Goal: Check status: Check status

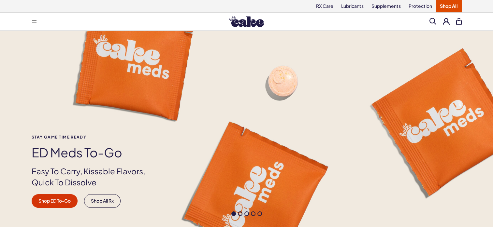
click at [337, 112] on div "Stay Game time ready ED Meds to-go Easy To Carry, Kissable Flavors, Quick To Di…" at bounding box center [246, 129] width 493 height 197
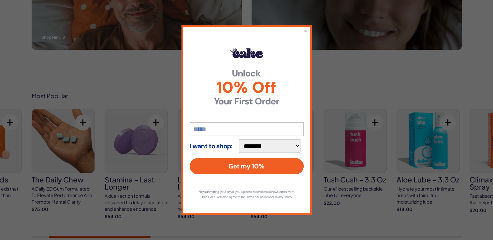
scroll to position [313, 0]
click at [305, 28] on button "×" at bounding box center [305, 31] width 4 height 8
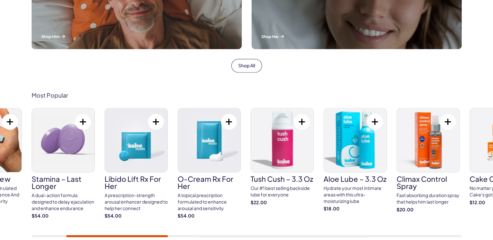
click at [293, 83] on div "Most Popular Cake ED Meds Quick dissolve ED Meds that work up to 3x faster than…" at bounding box center [246, 165] width 493 height 185
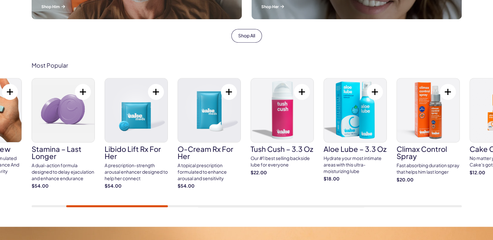
scroll to position [352, 0]
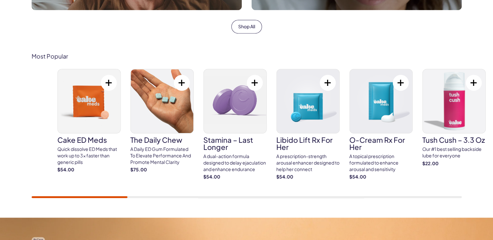
click at [229, 123] on div "Cake ED Meds Quick dissolve ED Meds that work up to 3x faster than generic pill…" at bounding box center [272, 128] width 430 height 118
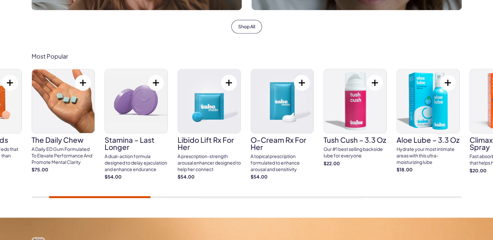
drag, startPoint x: 462, startPoint y: 167, endPoint x: 352, endPoint y: 181, distance: 110.6
click at [352, 181] on div "Most Popular Cake ED Meds Quick dissolve ED Meds that work up to 3x faster than…" at bounding box center [246, 126] width 469 height 146
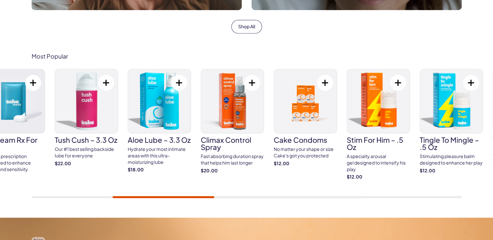
click at [146, 177] on div "Cake ED Meds Quick dissolve ED Meds that work up to 3x faster than generic pill…" at bounding box center [247, 133] width 430 height 129
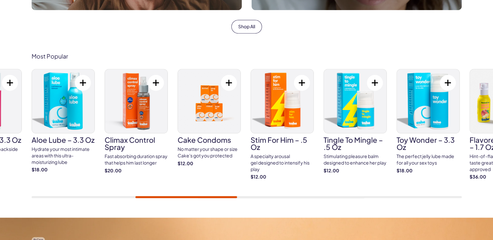
click at [130, 190] on div "Cake ED Meds Quick dissolve ED Meds that work up to 3x faster than generic pill…" at bounding box center [247, 133] width 430 height 129
drag, startPoint x: 130, startPoint y: 190, endPoint x: 198, endPoint y: 189, distance: 68.1
click at [198, 189] on div "Cake ED Meds Quick dissolve ED Meds that work up to 3x faster than generic pill…" at bounding box center [247, 133] width 430 height 129
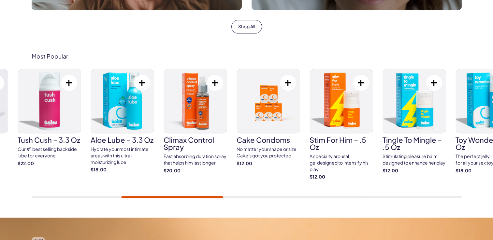
click at [121, 154] on div "Hydrate your most intimate areas with this ultra-moisturizing lube" at bounding box center [122, 155] width 63 height 19
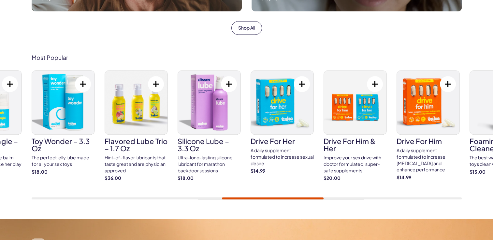
scroll to position [0, 0]
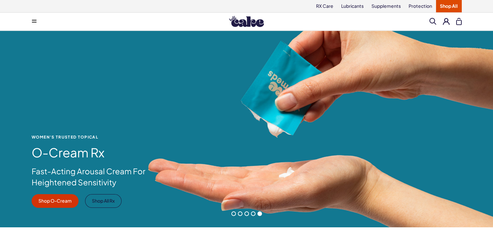
click at [185, 125] on div "WOMEN'S TRUSTED TOPICAL O-Cream Rx Fast-Acting Arousal Cream For Heightened Sen…" at bounding box center [246, 129] width 493 height 197
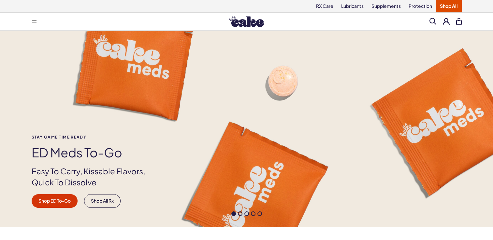
click at [343, 120] on div "Stay Game time ready ED Meds to-go Easy To Carry, Kissable Flavors, Quick To Di…" at bounding box center [246, 129] width 493 height 197
click at [446, 22] on button at bounding box center [446, 21] width 7 height 7
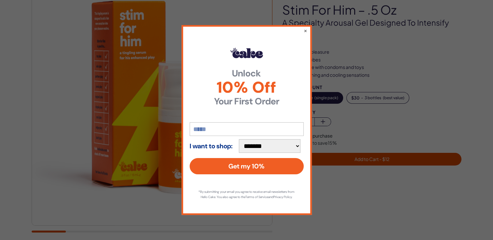
scroll to position [65, 0]
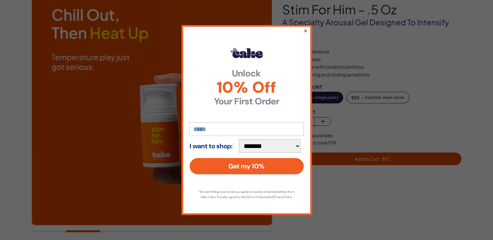
click at [305, 28] on button "×" at bounding box center [305, 31] width 4 height 8
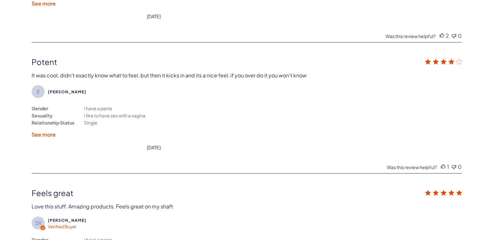
scroll to position [1590, 0]
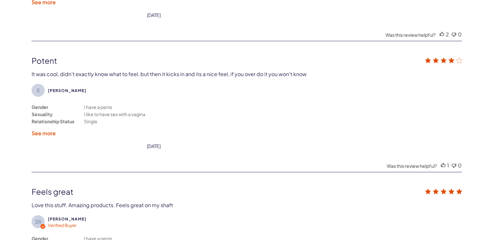
click at [50, 130] on label "See more" at bounding box center [44, 133] width 24 height 7
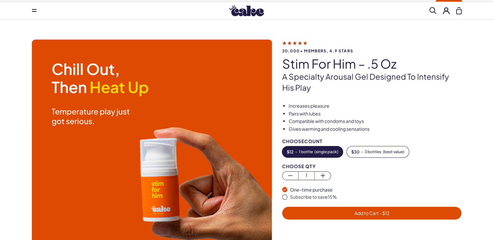
scroll to position [0, 0]
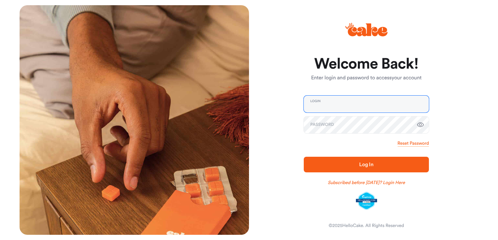
click at [338, 106] on input "email" at bounding box center [366, 104] width 125 height 17
type input "**********"
click at [371, 163] on span "Log In" at bounding box center [366, 164] width 14 height 5
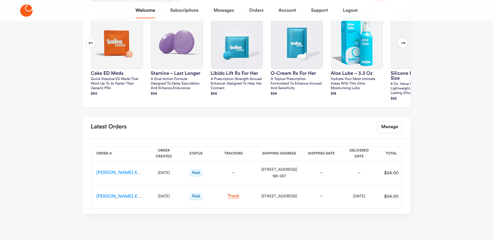
scroll to position [205, 0]
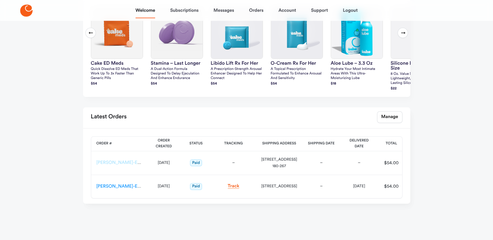
click at [129, 165] on link "[PERSON_NAME]-ES-00163598" at bounding box center [128, 163] width 65 height 5
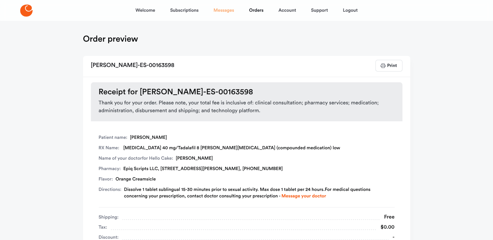
click at [227, 10] on link "Messages" at bounding box center [223, 11] width 21 height 16
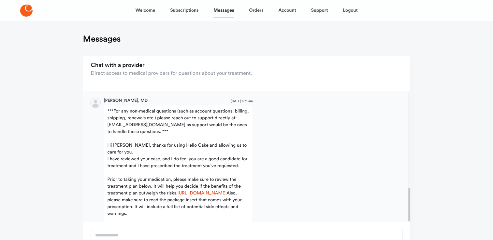
scroll to position [373, 0]
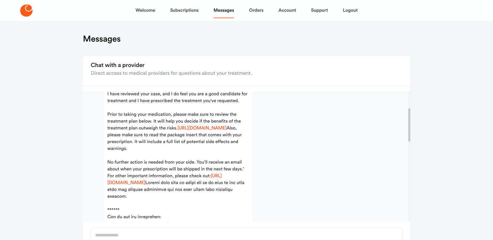
scroll to position [78, 0]
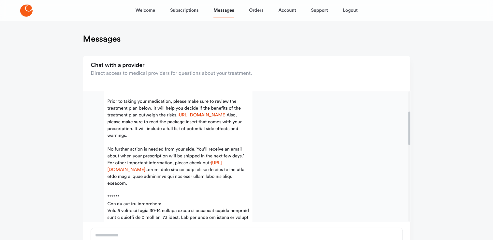
click at [178, 118] on link "https://hellocake.com/pages/about-cake-ed-meds" at bounding box center [202, 115] width 49 height 5
click at [147, 9] on link "Welcome" at bounding box center [146, 11] width 20 height 16
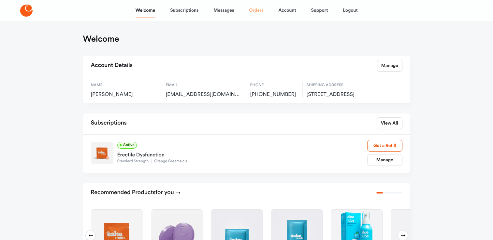
click at [255, 11] on link "Orders" at bounding box center [256, 11] width 14 height 16
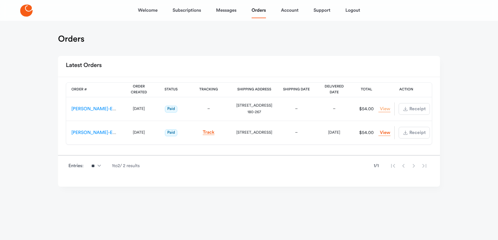
click at [386, 108] on link "View Order" at bounding box center [384, 109] width 12 height 6
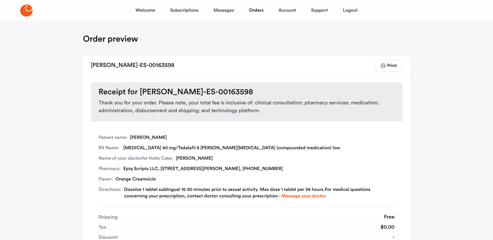
click at [309, 134] on div "Patient name: David Bond RX Name: Sildenafil 40 mg/Tadalafil 8 mg troche (compo…" at bounding box center [247, 230] width 312 height 206
click at [149, 12] on link "Welcome" at bounding box center [146, 11] width 20 height 16
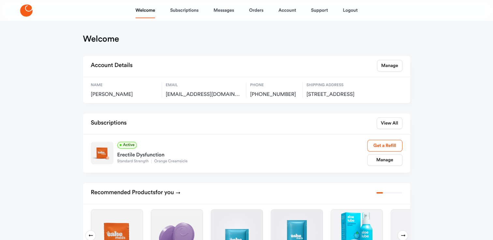
click at [442, 156] on div "Welcome Subscriptions Messages Orders Account Support Logout Welcome Account De…" at bounding box center [246, 221] width 493 height 443
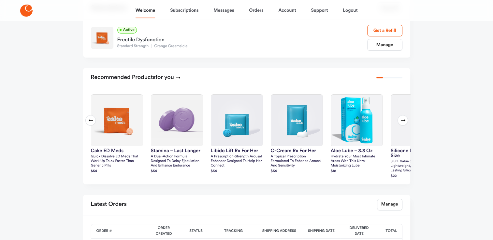
scroll to position [117, 0]
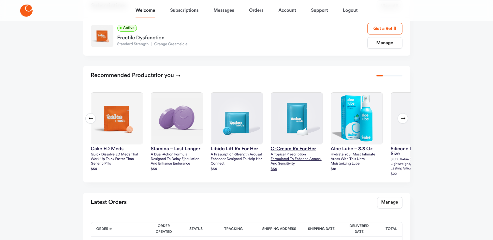
click at [293, 163] on p "A topical prescription formulated to enhance arousal and sensitivity" at bounding box center [297, 160] width 52 height 14
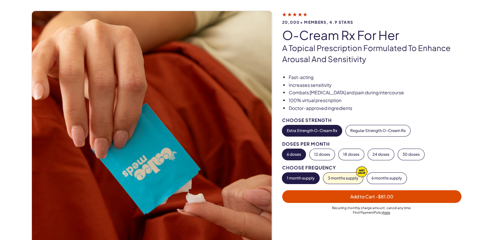
scroll to position [39, 0]
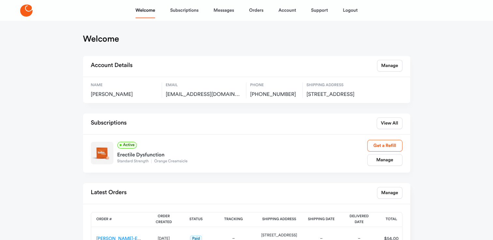
scroll to position [82, 0]
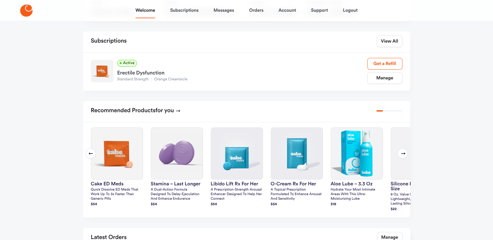
click at [405, 156] on icon at bounding box center [402, 153] width 5 height 5
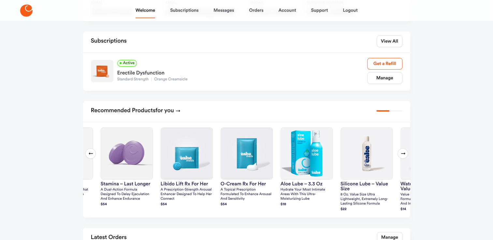
click at [405, 156] on icon at bounding box center [402, 153] width 5 height 5
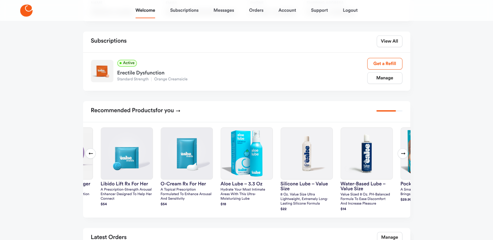
click at [405, 156] on icon at bounding box center [402, 153] width 5 height 5
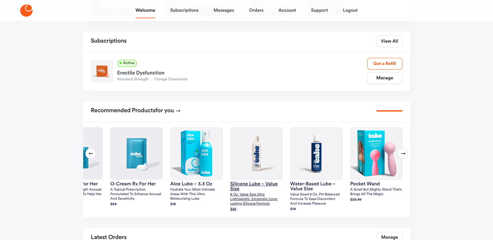
click at [253, 192] on h3 "silicone lube – value size" at bounding box center [256, 187] width 52 height 10
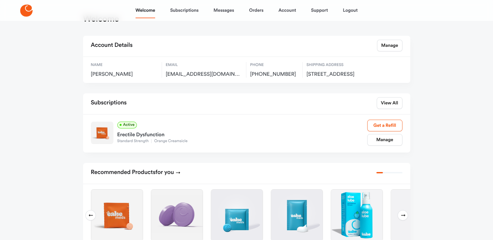
click at [274, 75] on span "[PHONE_NUMBER]" at bounding box center [274, 74] width 48 height 7
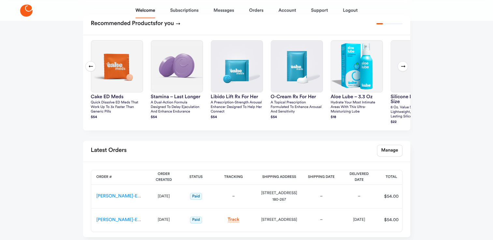
scroll to position [209, 0]
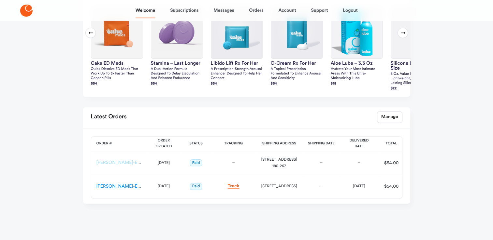
click at [127, 162] on link "[PERSON_NAME]-ES-00163598" at bounding box center [128, 163] width 65 height 5
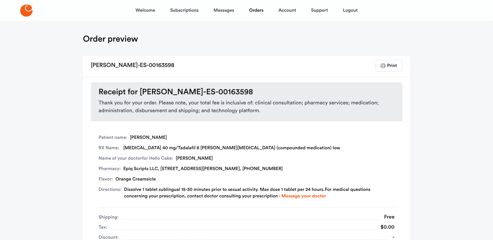
click at [430, 138] on div "Welcome Subscriptions Messages Orders Account Support Logout Order preview [PER…" at bounding box center [246, 201] width 493 height 403
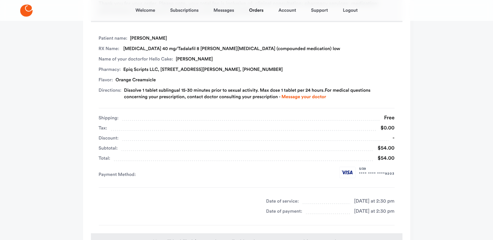
scroll to position [84, 0]
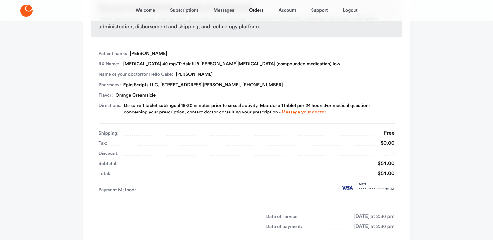
click at [338, 85] on div "Pharmacy: Epiq Scripts LLC, [STREET_ADDRESS][PERSON_NAME], [PHONE_NUMBER]" at bounding box center [247, 85] width 296 height 7
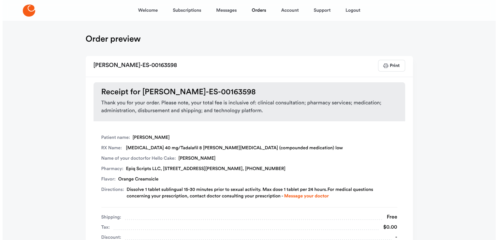
scroll to position [0, 0]
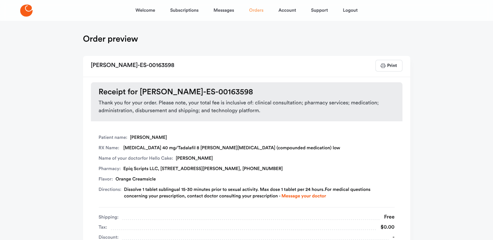
click at [259, 10] on link "Orders" at bounding box center [256, 11] width 14 height 16
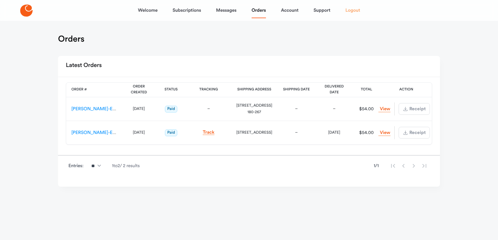
click at [354, 9] on link "Logout" at bounding box center [352, 11] width 15 height 16
